Goal: Transaction & Acquisition: Purchase product/service

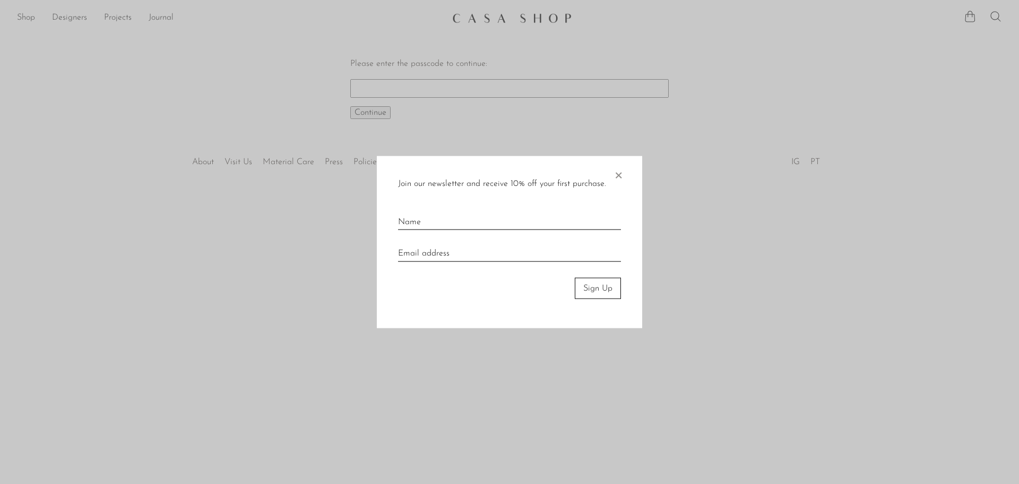
click at [617, 178] on span "×" at bounding box center [618, 173] width 11 height 34
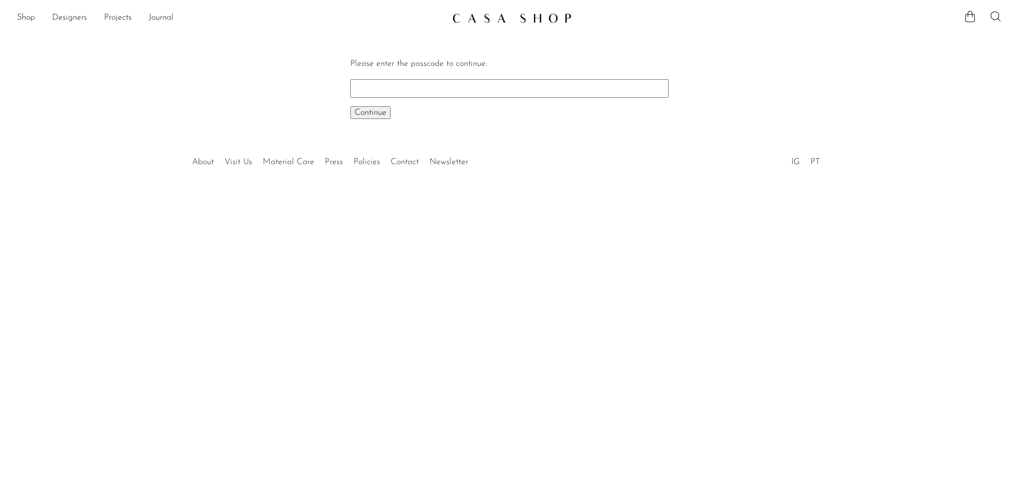
drag, startPoint x: 397, startPoint y: 86, endPoint x: 388, endPoint y: 90, distance: 9.3
click at [397, 86] on input "Please enter the passcode to continue:" at bounding box center [509, 88] width 319 height 18
paste input "EARLY"
type input "EARLY"
click at [367, 113] on span "Continue" at bounding box center [371, 112] width 32 height 8
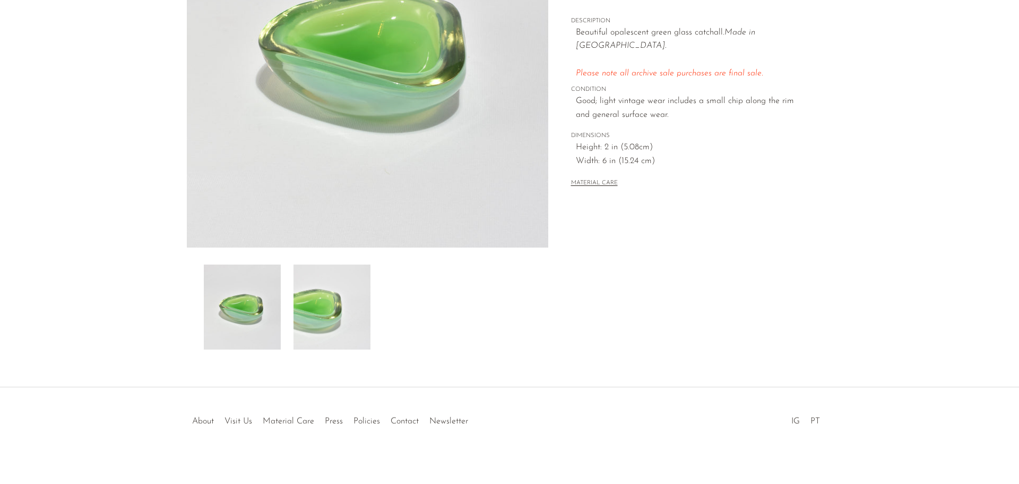
scroll to position [208, 0]
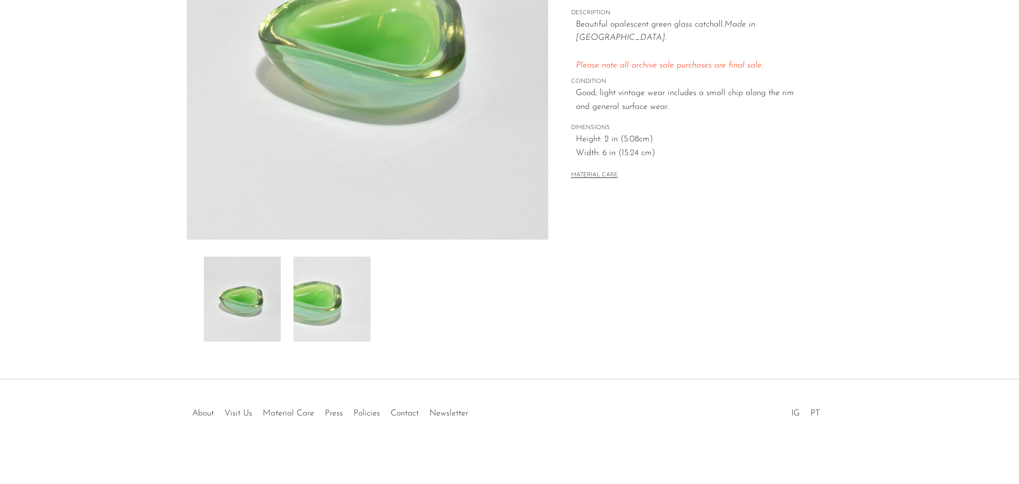
click at [318, 314] on img at bounding box center [332, 298] width 77 height 85
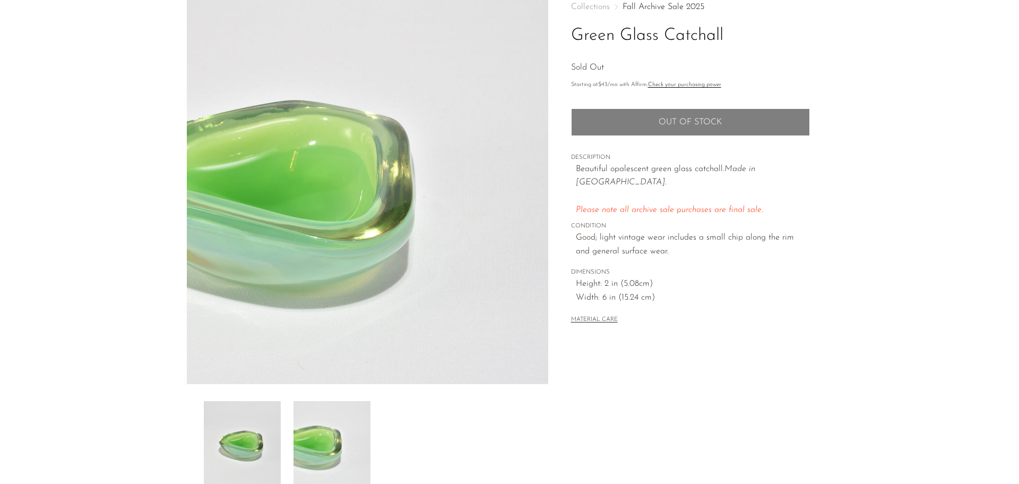
scroll to position [48, 0]
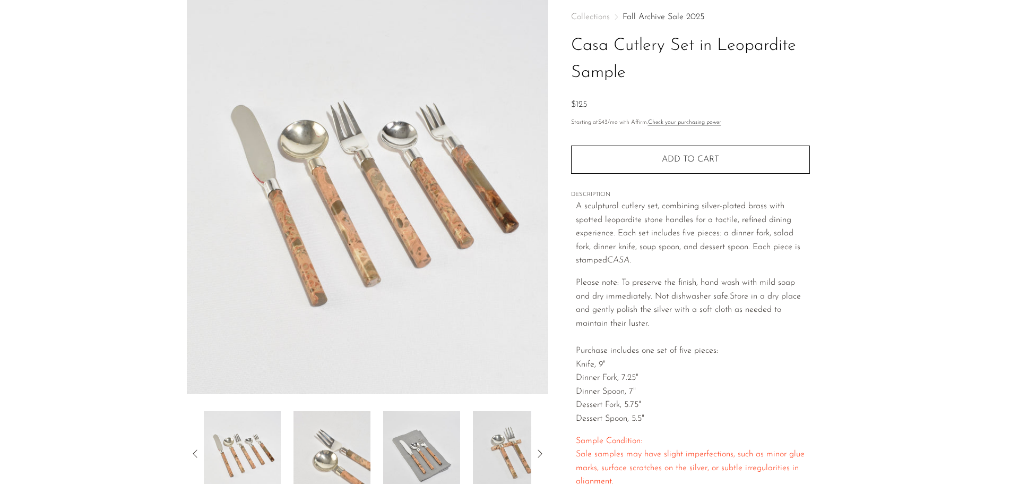
scroll to position [106, 0]
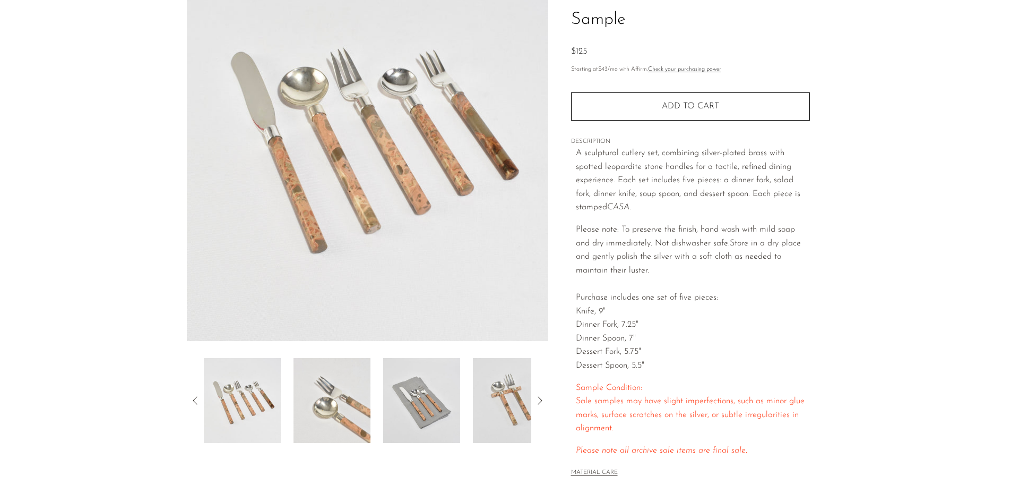
click at [504, 393] on img at bounding box center [511, 400] width 77 height 85
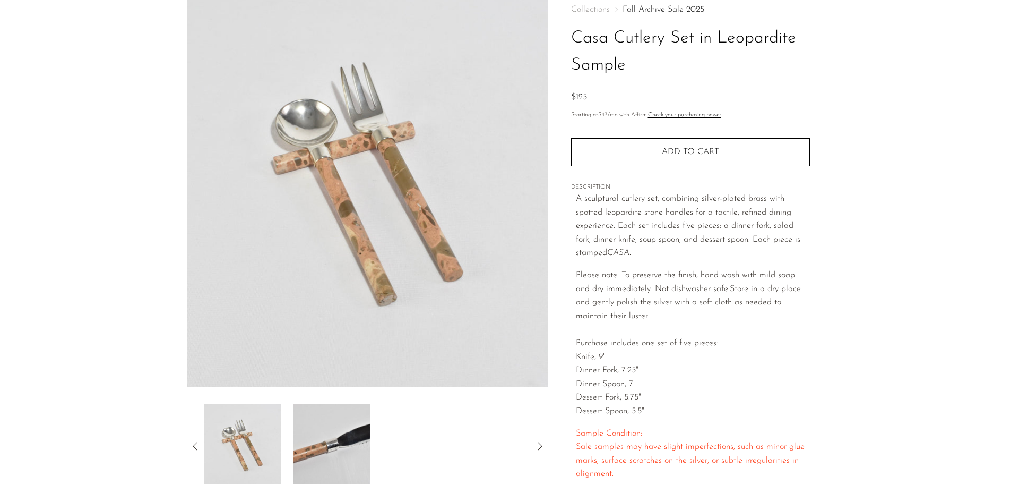
scroll to position [0, 0]
